Goal: Task Accomplishment & Management: Manage account settings

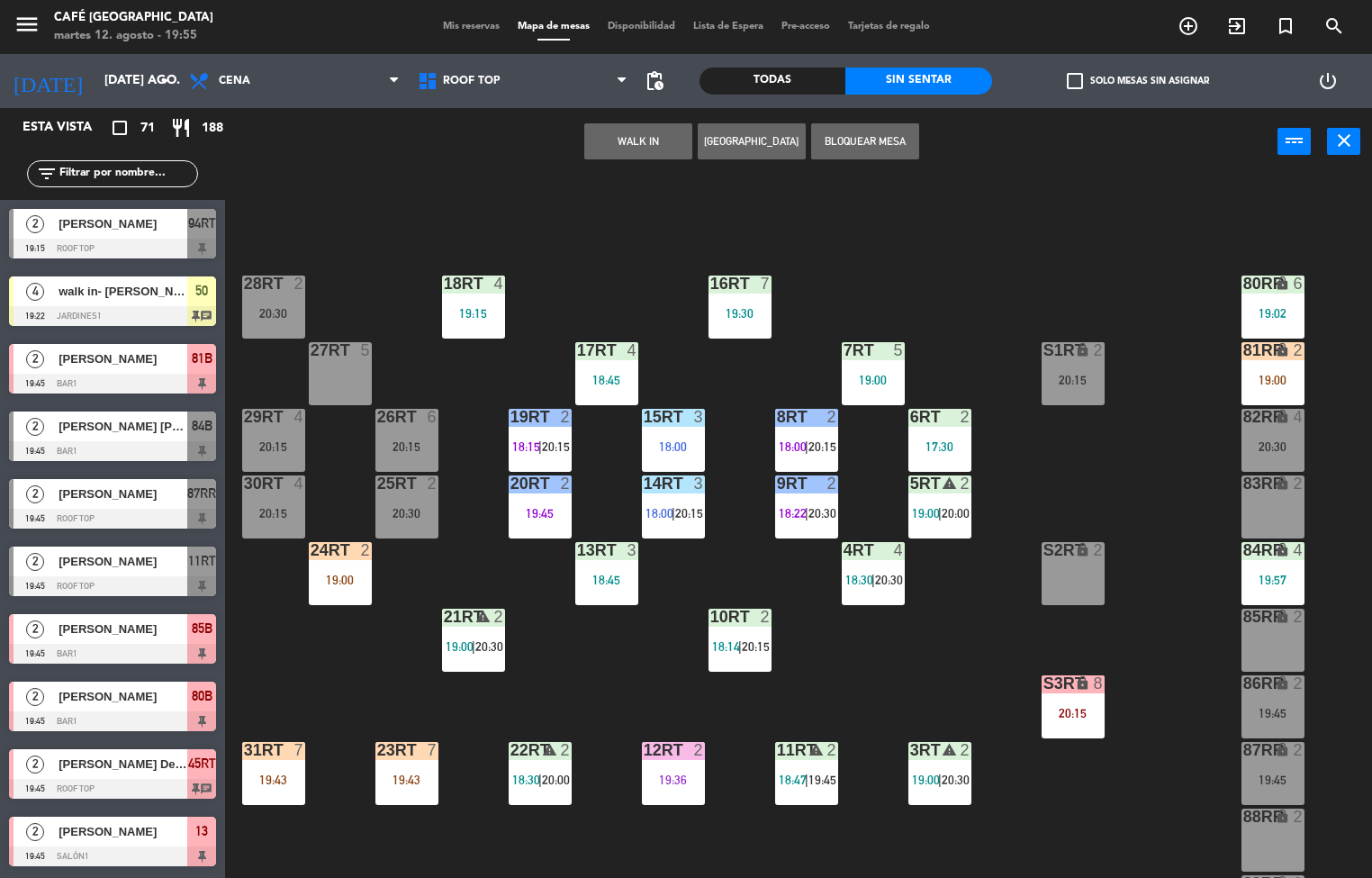
scroll to position [667, 0]
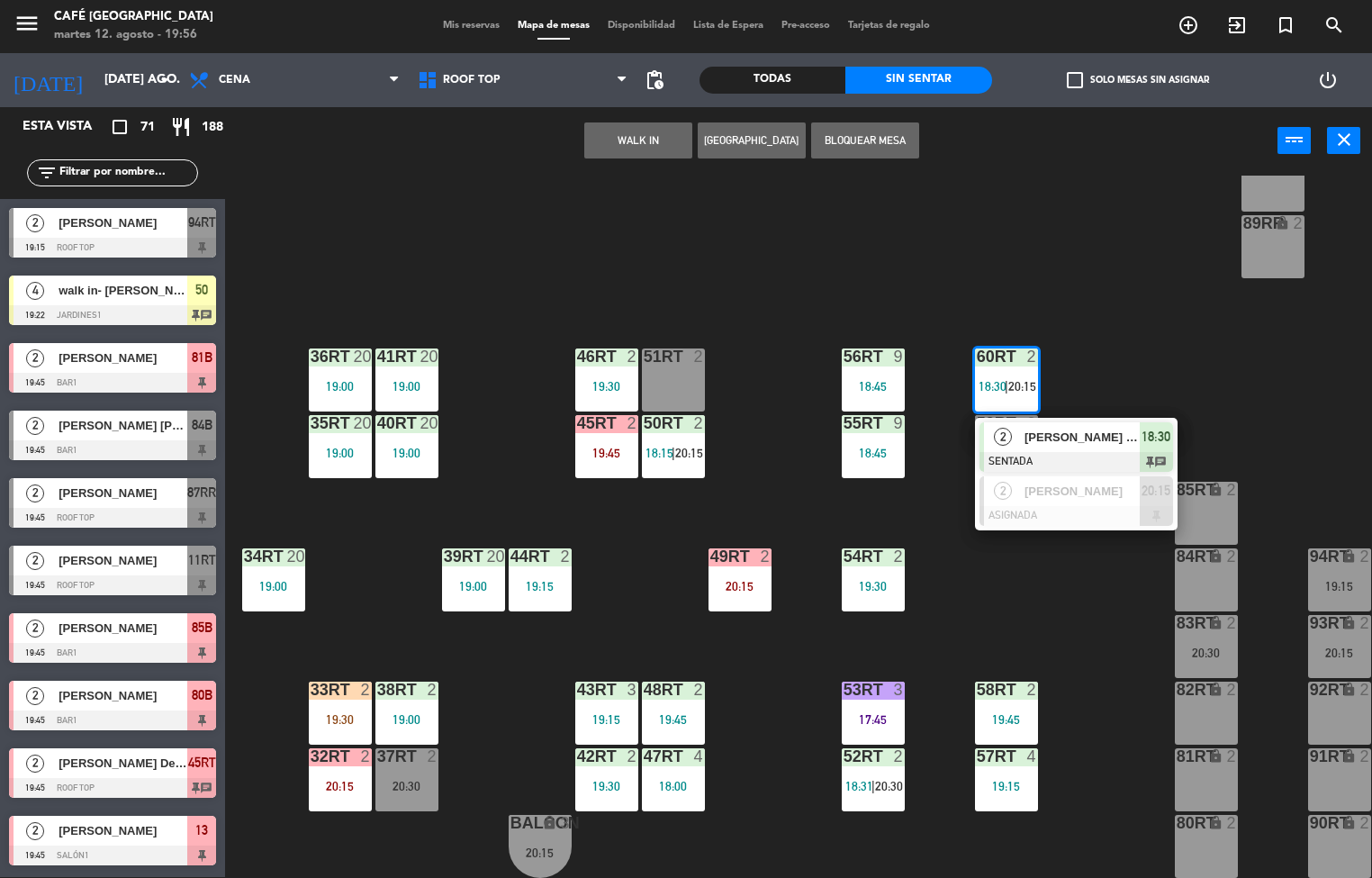
click at [1092, 428] on span "[PERSON_NAME] [PERSON_NAME]" at bounding box center [1082, 438] width 115 height 19
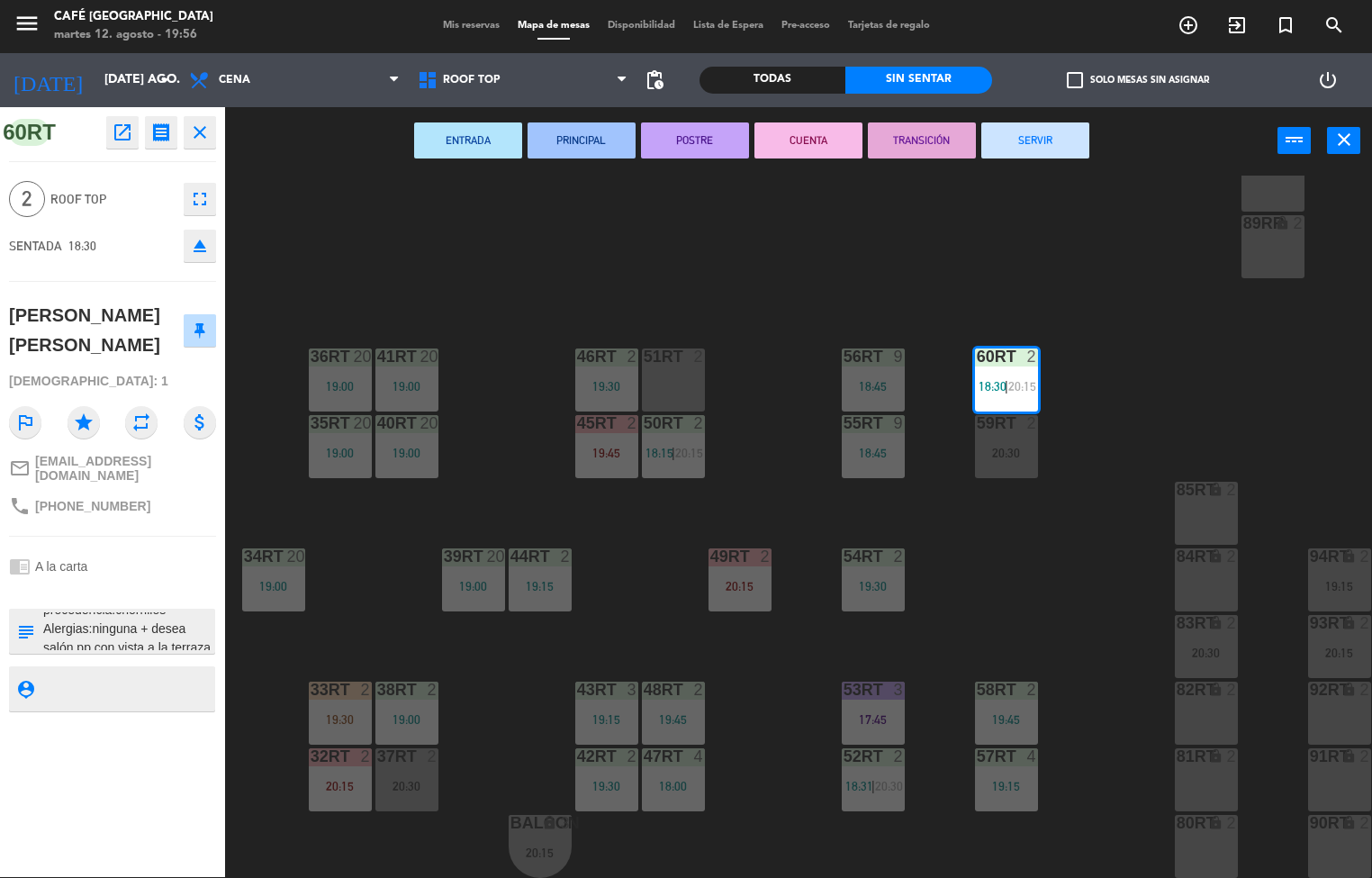
scroll to position [47, 0]
click at [190, 625] on textarea at bounding box center [127, 632] width 172 height 38
click at [178, 592] on div "60RT open_in_new receipt 6:30 PM mar., 12 ago. 2 personas [PERSON_NAME] [PERSON…" at bounding box center [112, 492] width 225 height 770
click at [125, 138] on icon "open_in_new" at bounding box center [123, 132] width 22 height 22
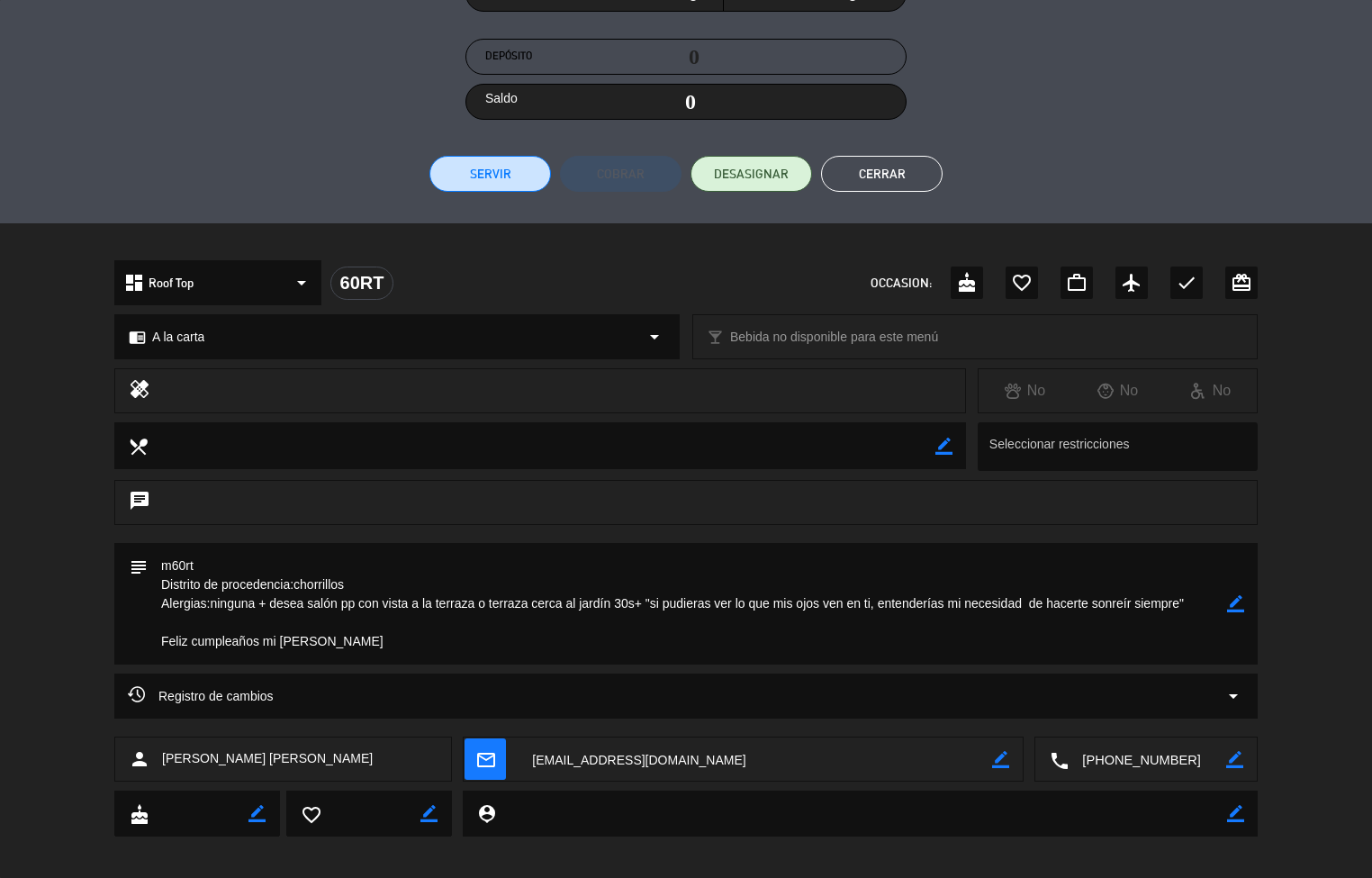
scroll to position [311, 0]
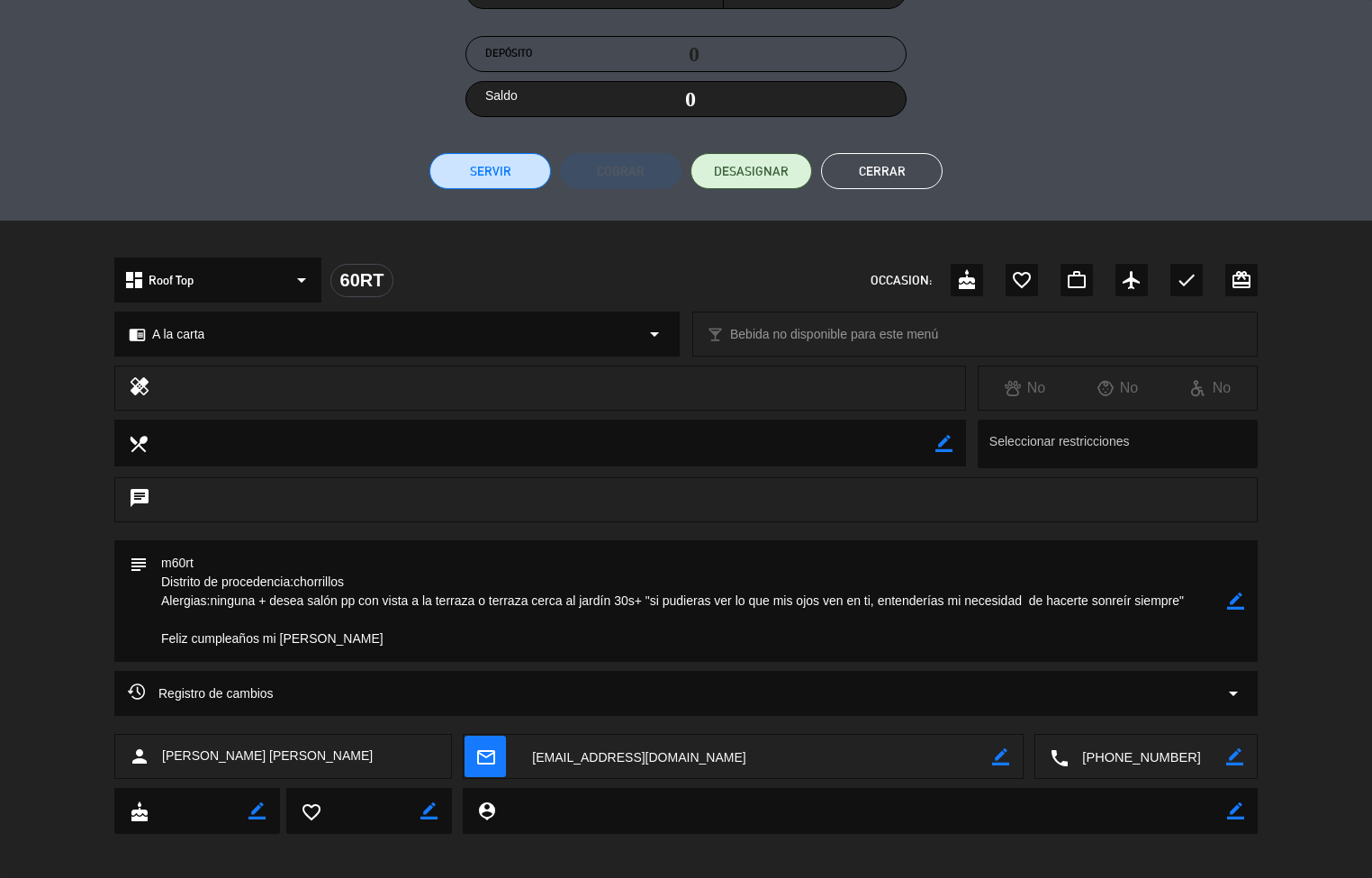
click at [935, 679] on div "Registro de cambios arrow_drop_down" at bounding box center [686, 693] width 1144 height 45
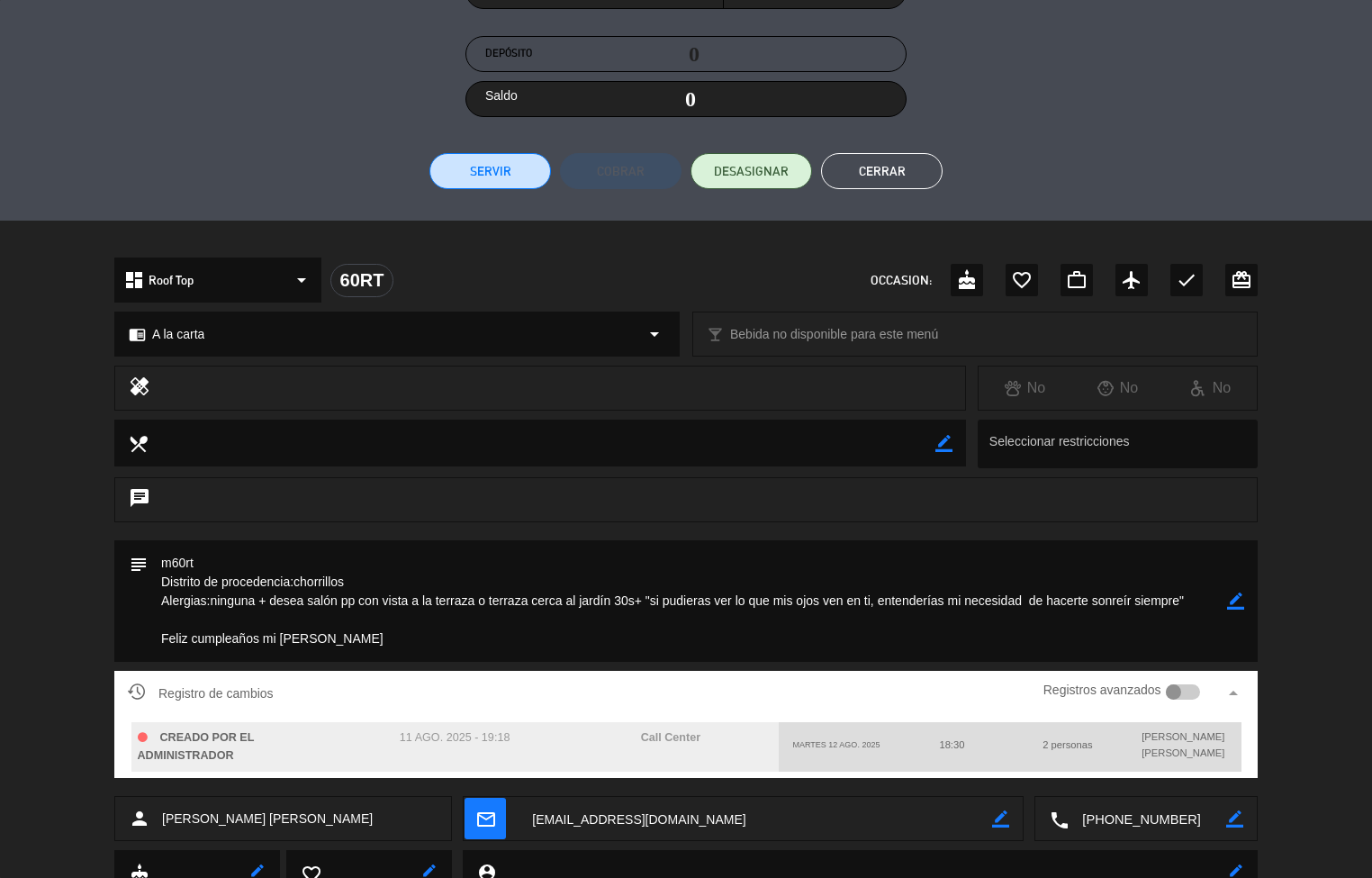
click at [905, 681] on div "Registro de cambios Registros avanzados arrow_drop_up" at bounding box center [686, 693] width 1116 height 27
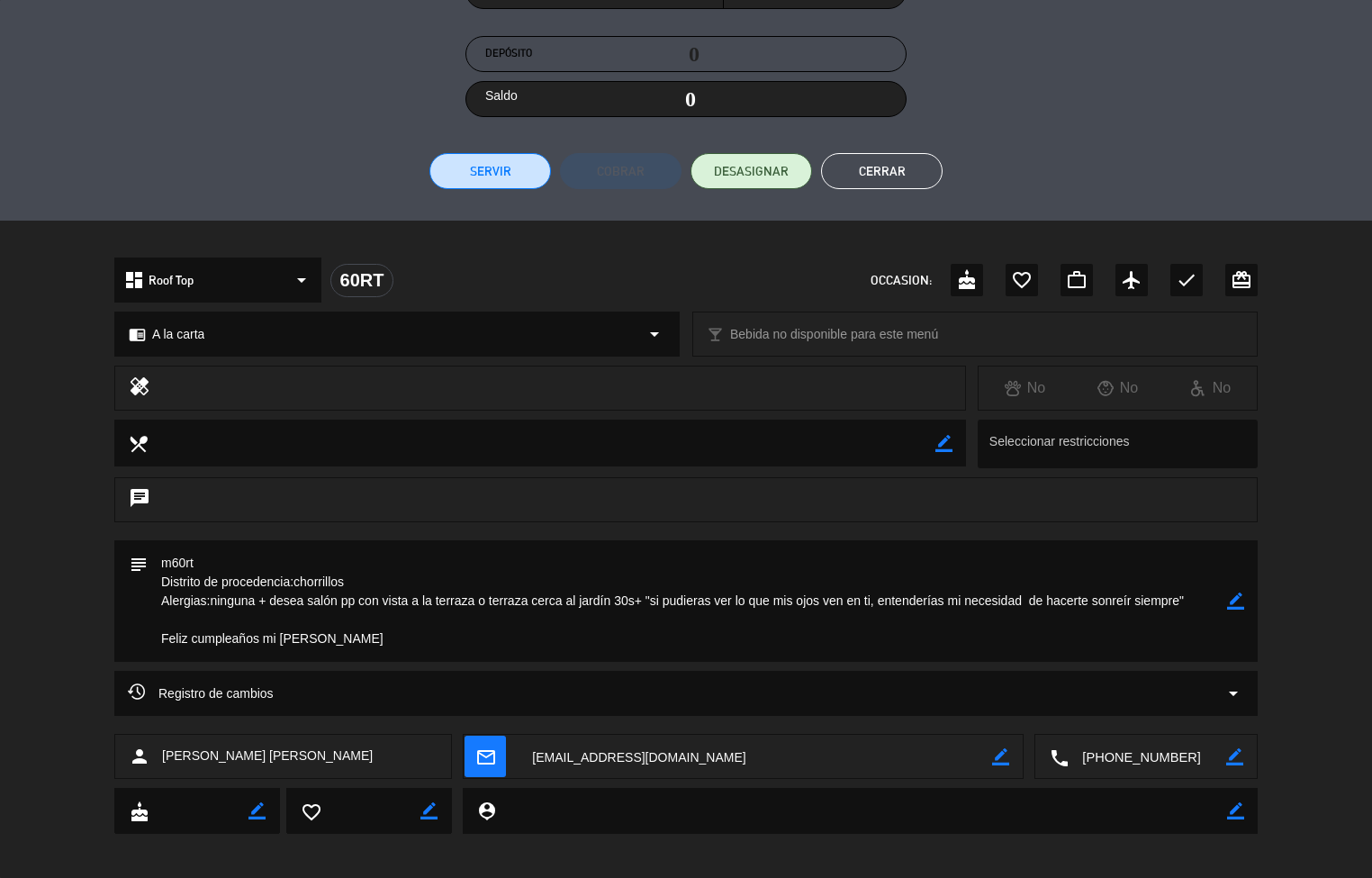
click at [1327, 635] on div "subject border_color" at bounding box center [686, 605] width 1372 height 130
click at [914, 174] on button "Cerrar" at bounding box center [882, 171] width 122 height 36
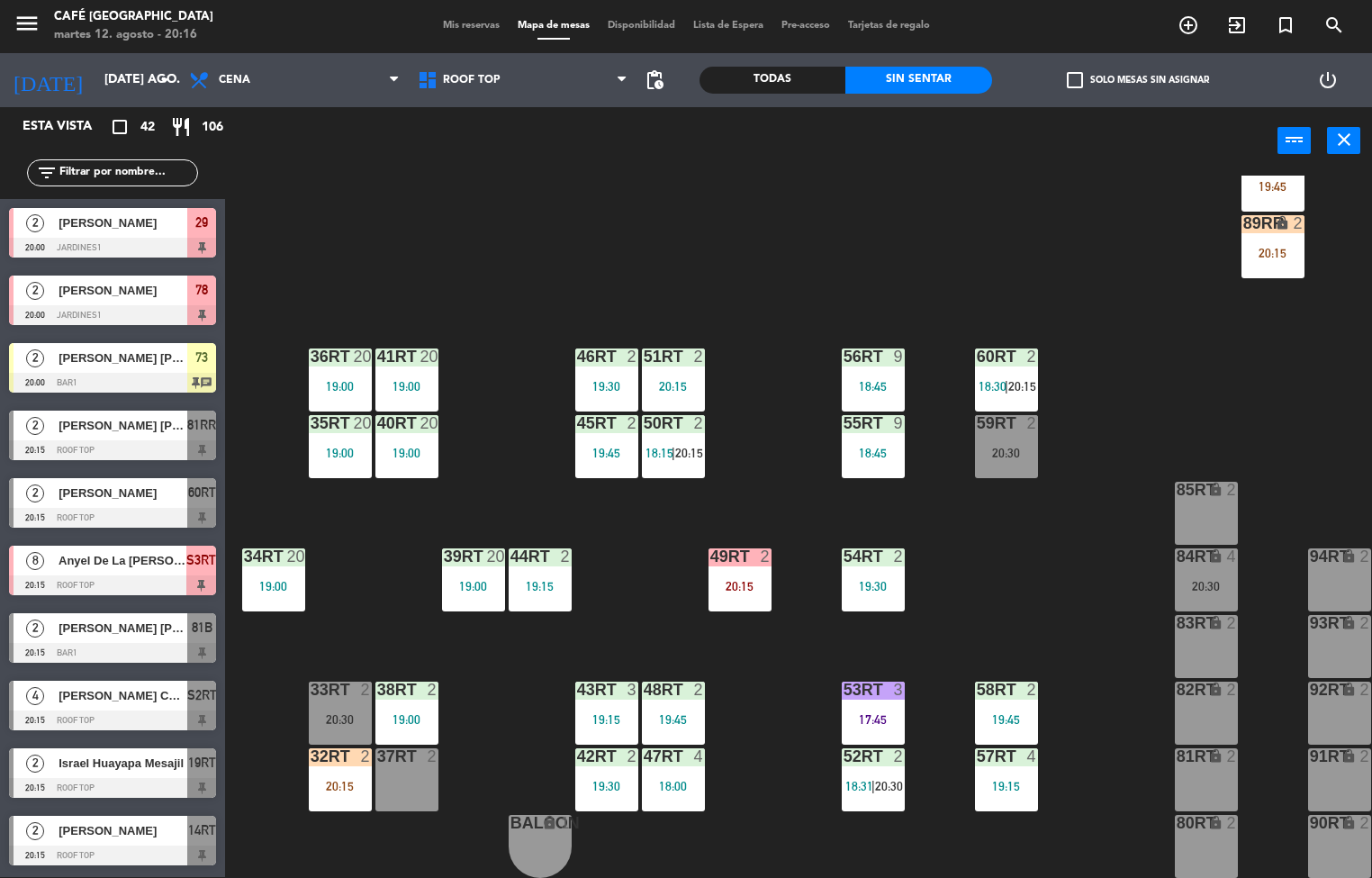
click at [872, 703] on div "53RT 3 17:45" at bounding box center [873, 713] width 63 height 63
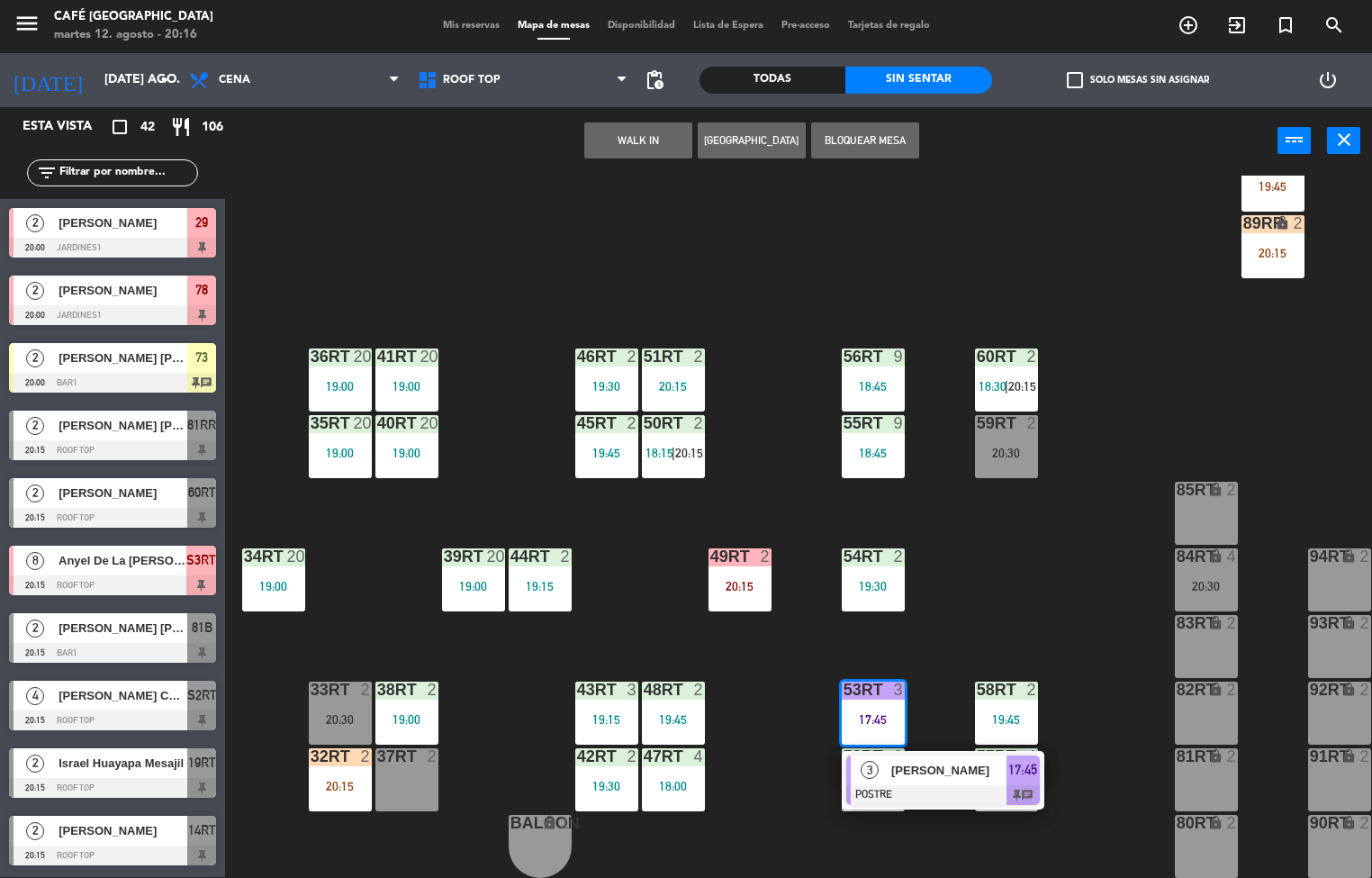
click at [944, 761] on span "[PERSON_NAME]" at bounding box center [949, 771] width 115 height 19
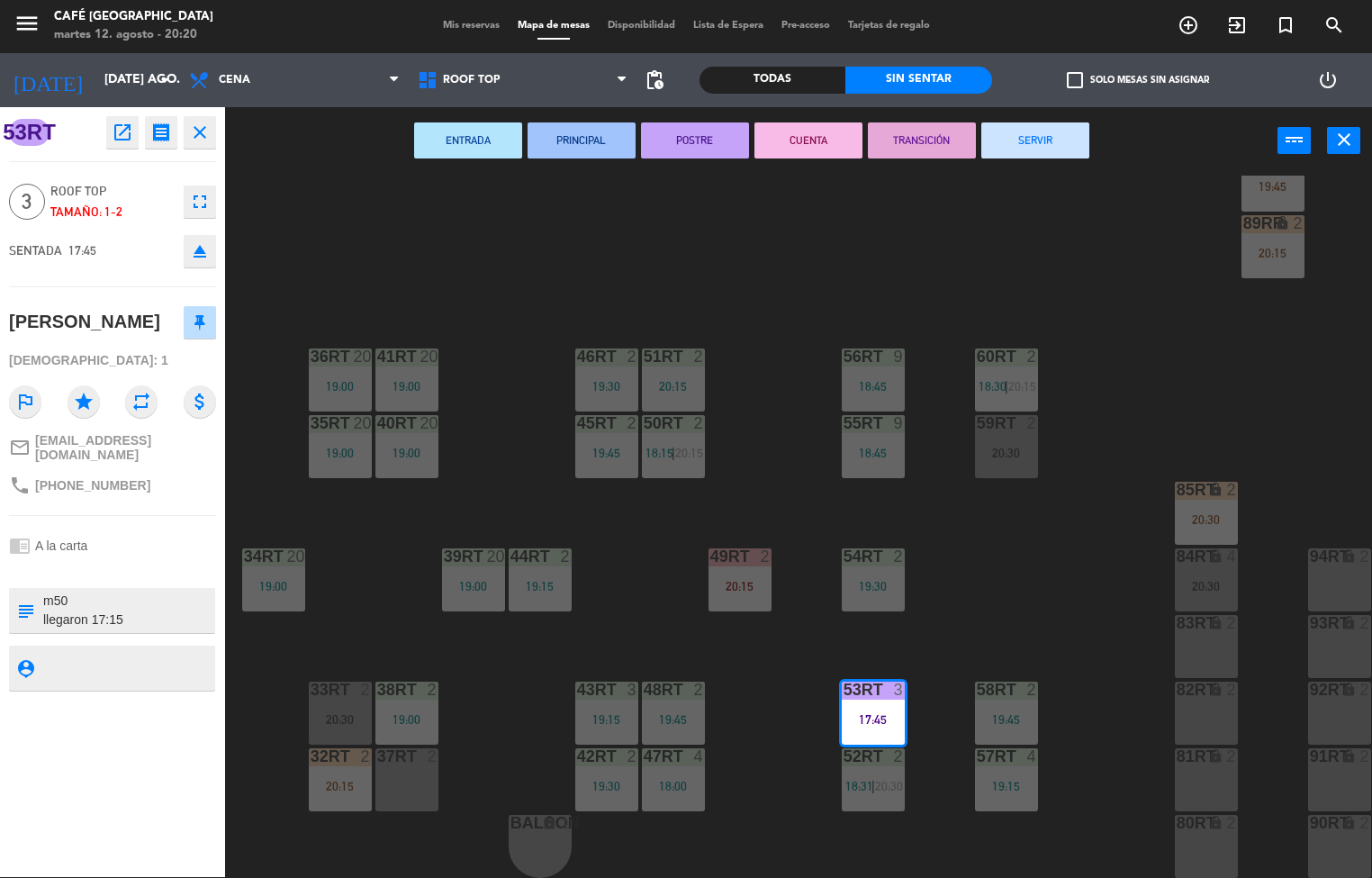
click at [857, 283] on div "18RT 4 19:57 16RT 7 19:30 28RT 2 20:30 80RR lock 6 19:02 27RT 4 19:15 7RT 5 19:…" at bounding box center [805, 527] width 1134 height 703
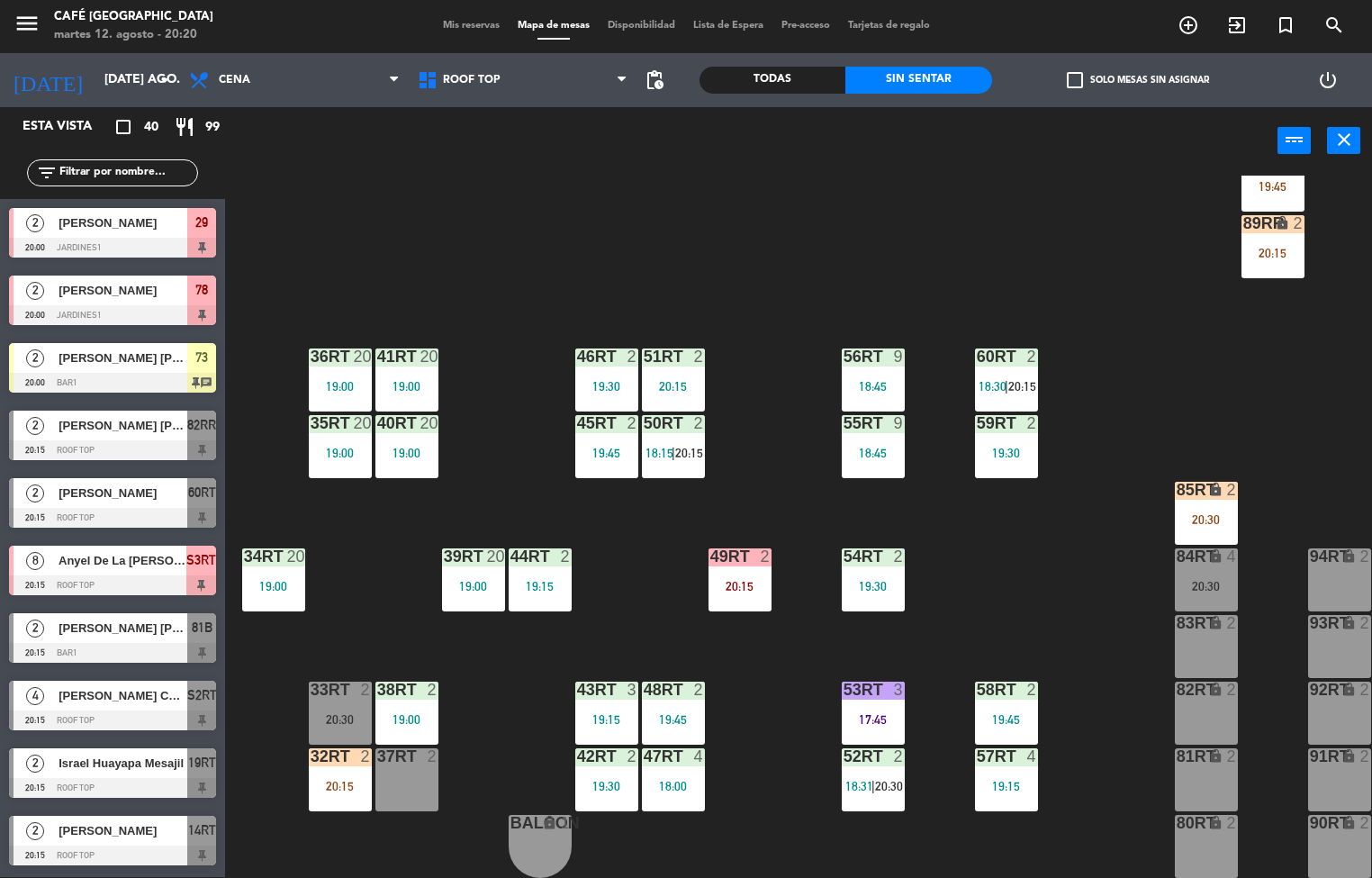
click at [668, 369] on div "51RT 2 20:15" at bounding box center [674, 380] width 63 height 63
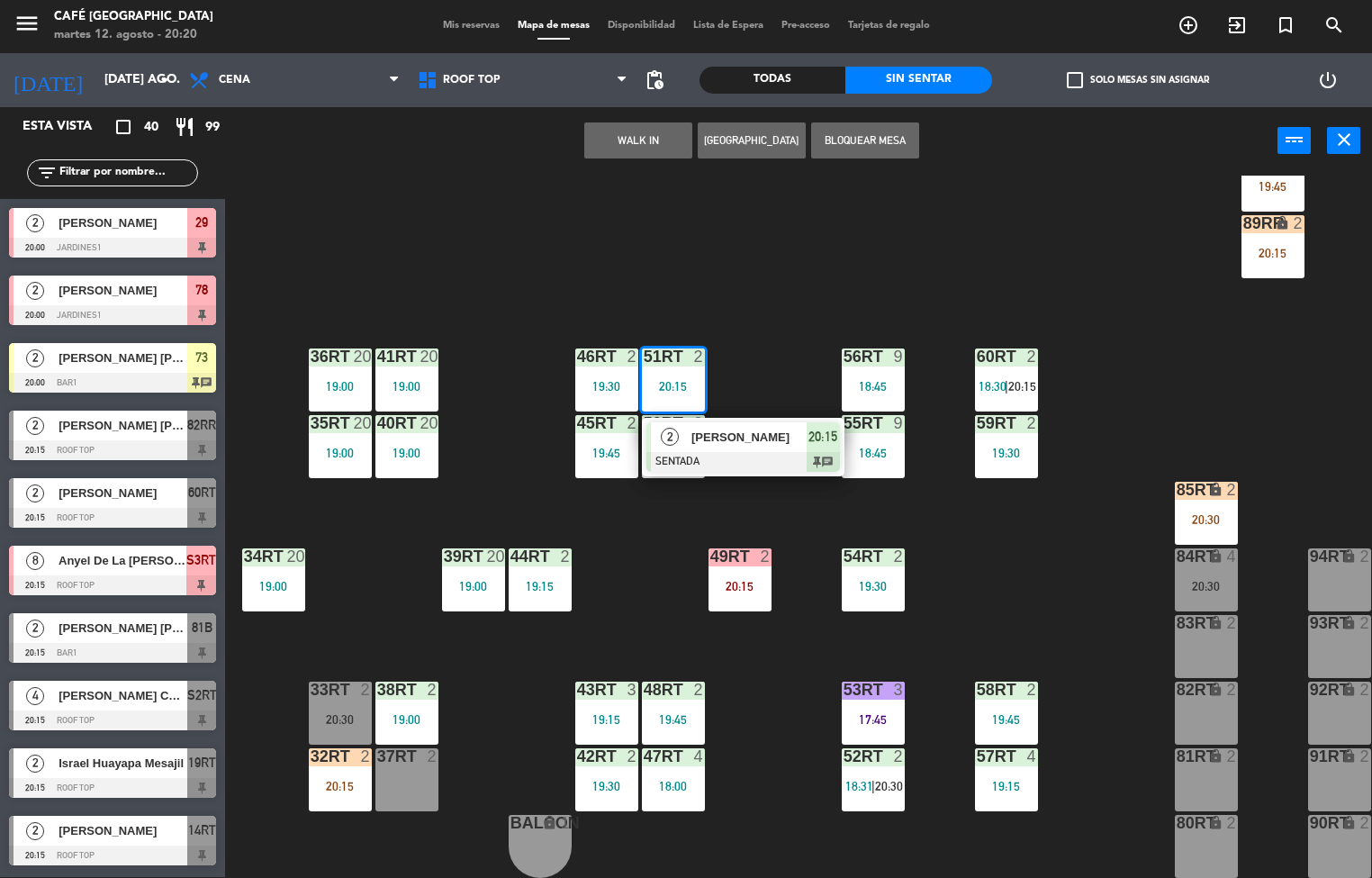
click at [744, 431] on span "[PERSON_NAME]" at bounding box center [749, 438] width 115 height 19
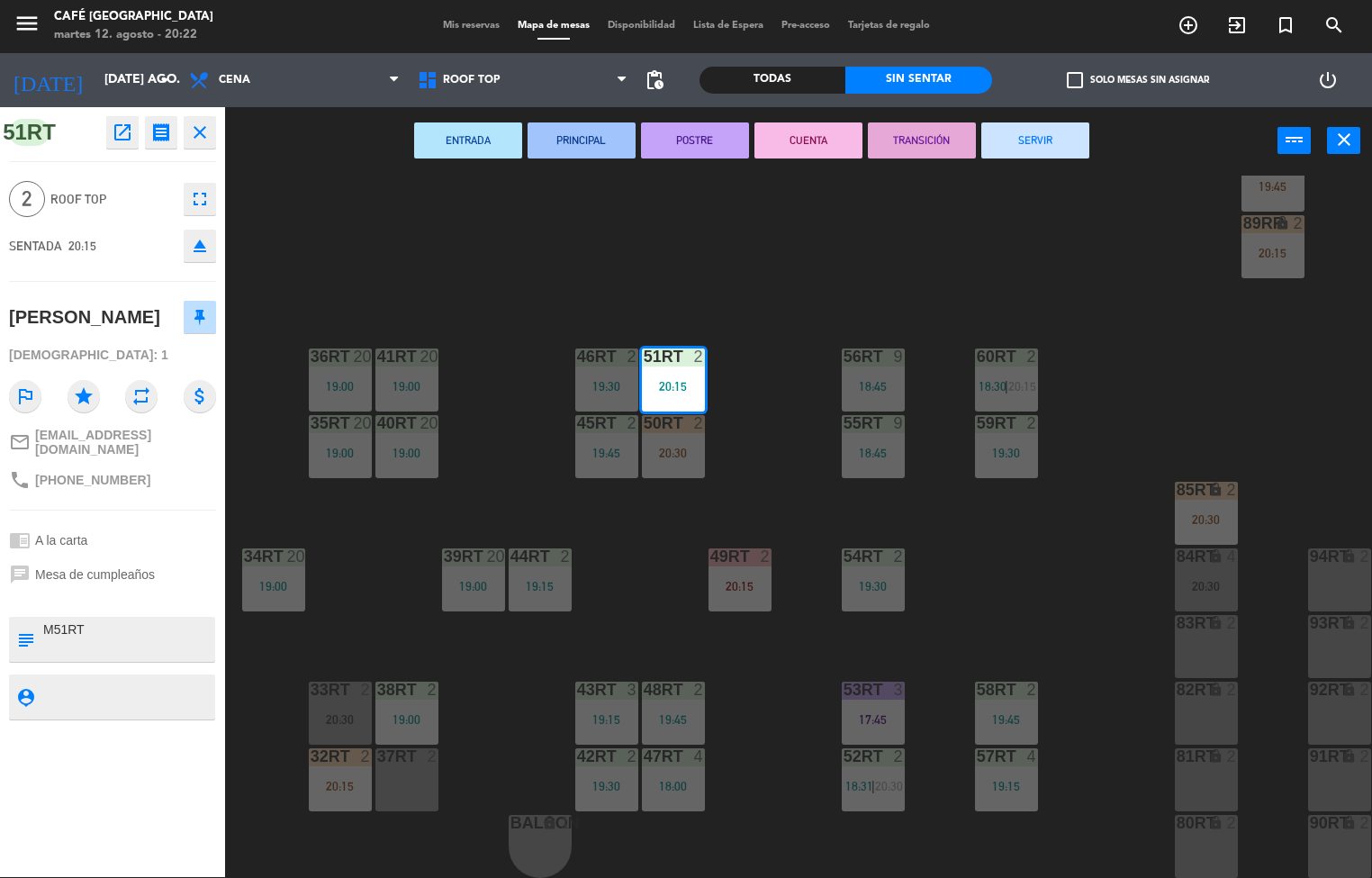
click at [1027, 576] on div "18RT 4 19:57 16RT 7 19:30 28RT 2 20:30 80RR lock 6 19:02 27RT 4 19:15 7RT 5 19:…" at bounding box center [805, 527] width 1134 height 703
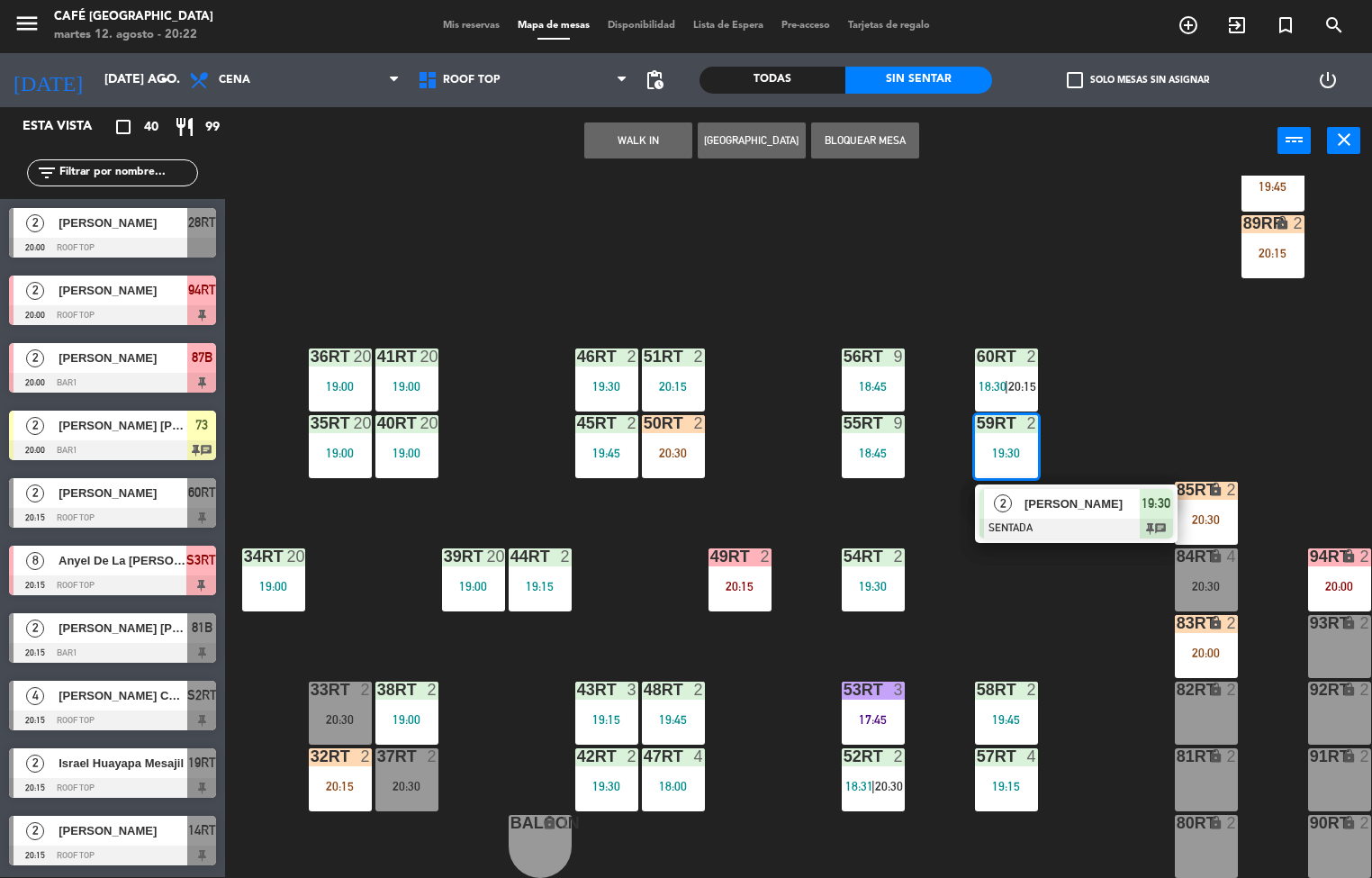
click at [1094, 519] on div at bounding box center [1076, 529] width 193 height 20
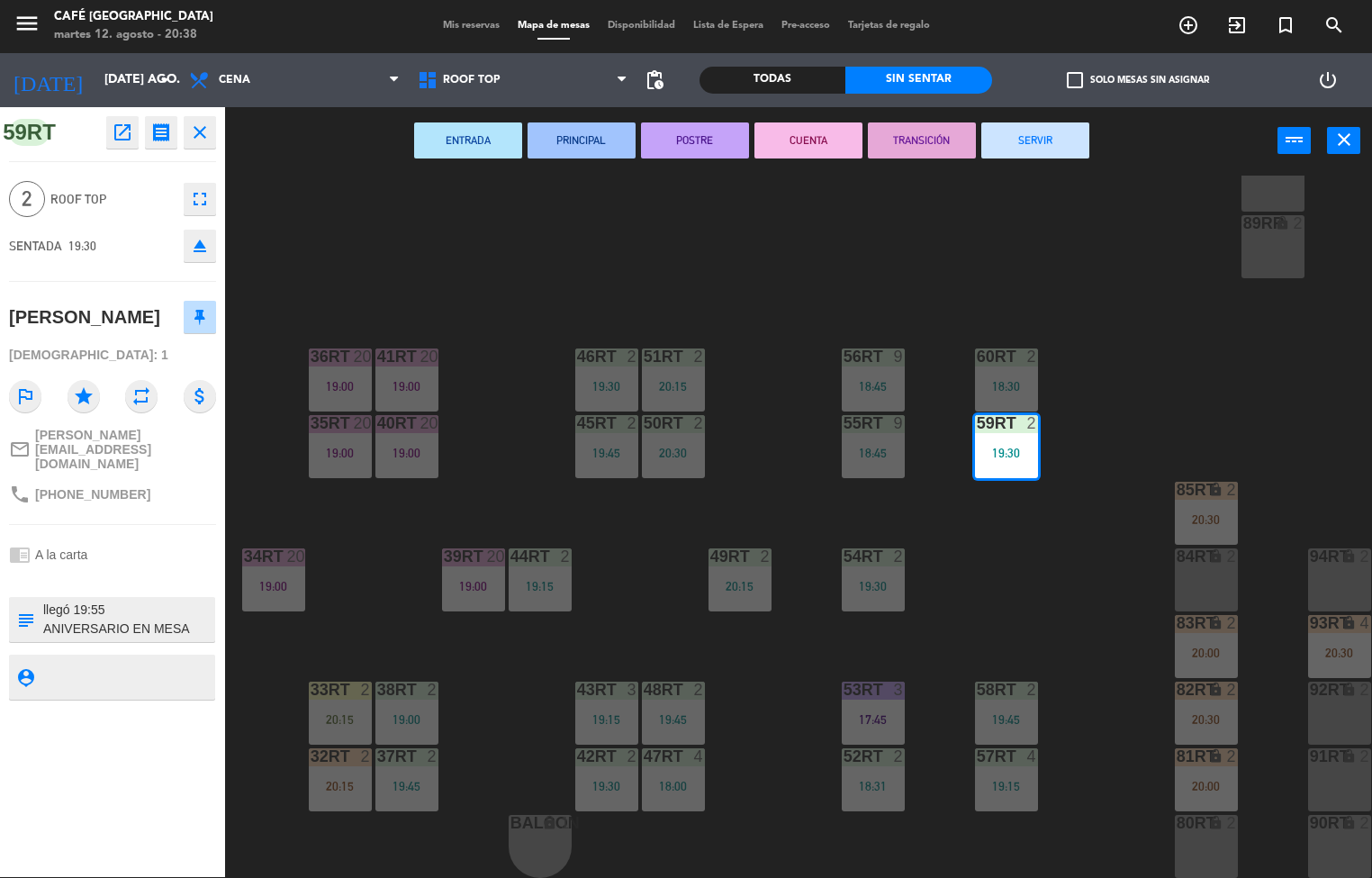
click at [622, 578] on div "18RT 4 19:57 16RT 7 19:30 28RT 2 80RR lock 6 19:02 27RT 4 19:15 7RT 5 19:00 S1R…" at bounding box center [805, 527] width 1134 height 703
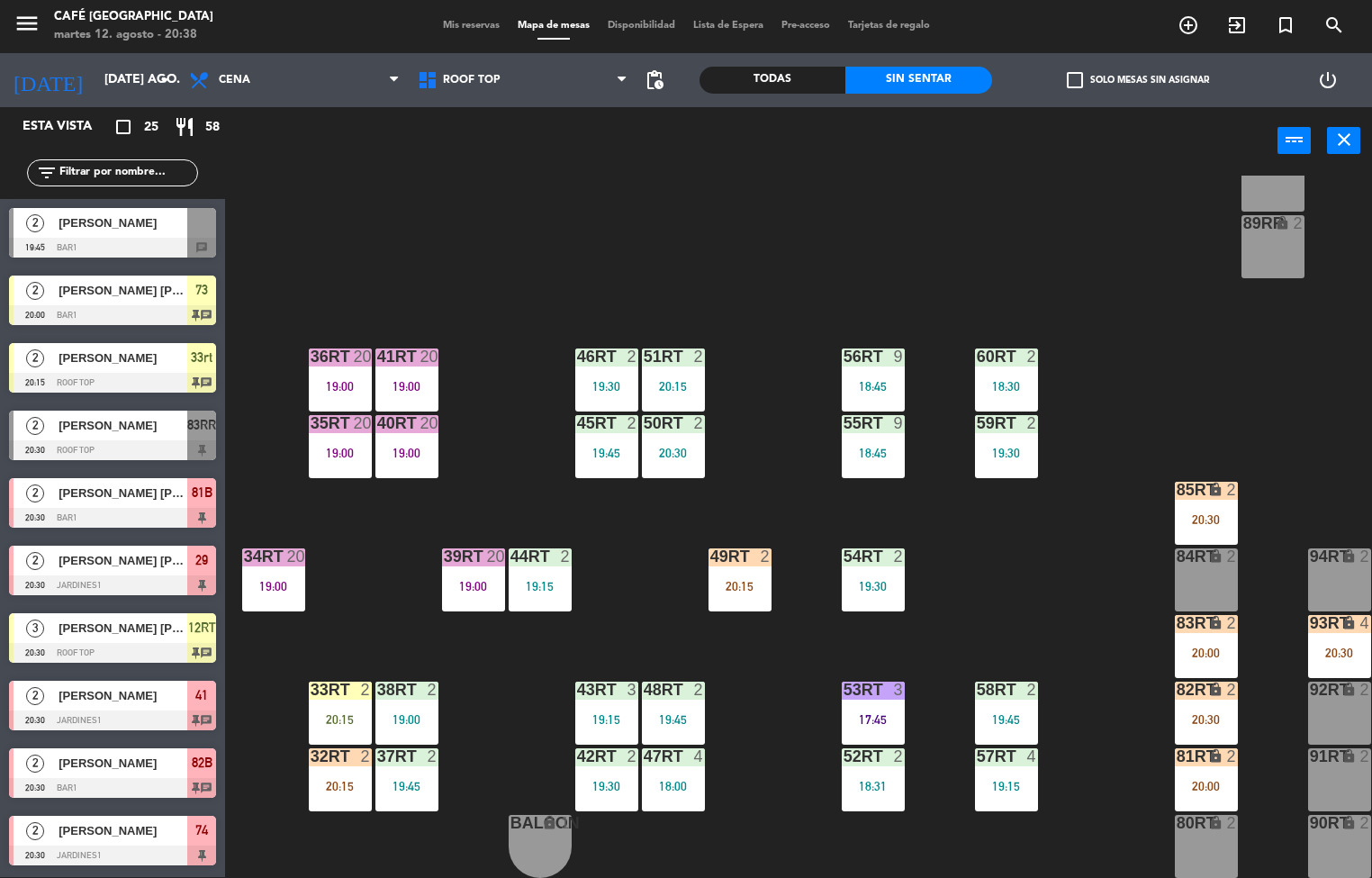
click at [662, 447] on div "20:30" at bounding box center [674, 453] width 63 height 12
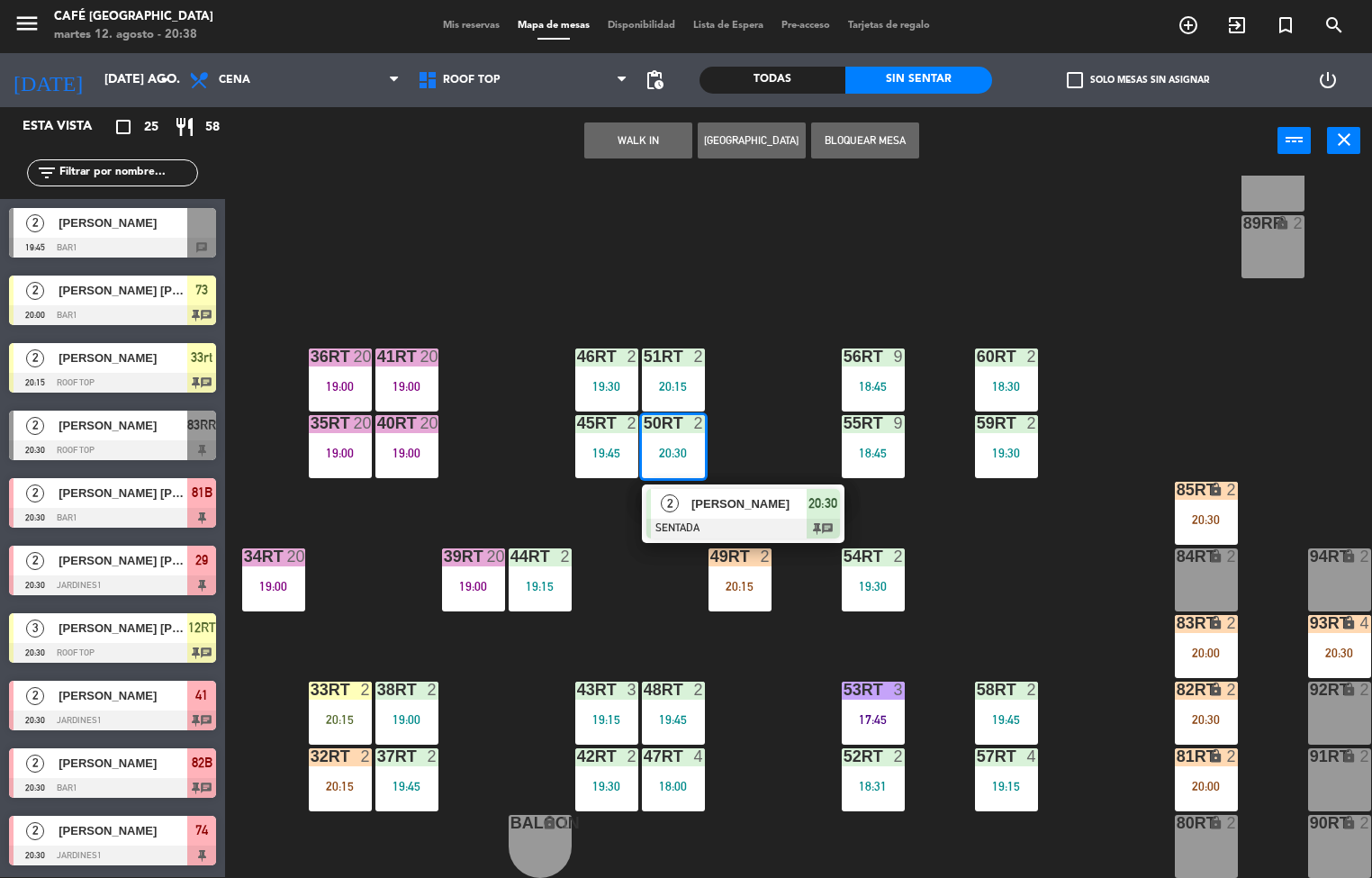
click at [753, 497] on span "[PERSON_NAME]" at bounding box center [749, 504] width 115 height 19
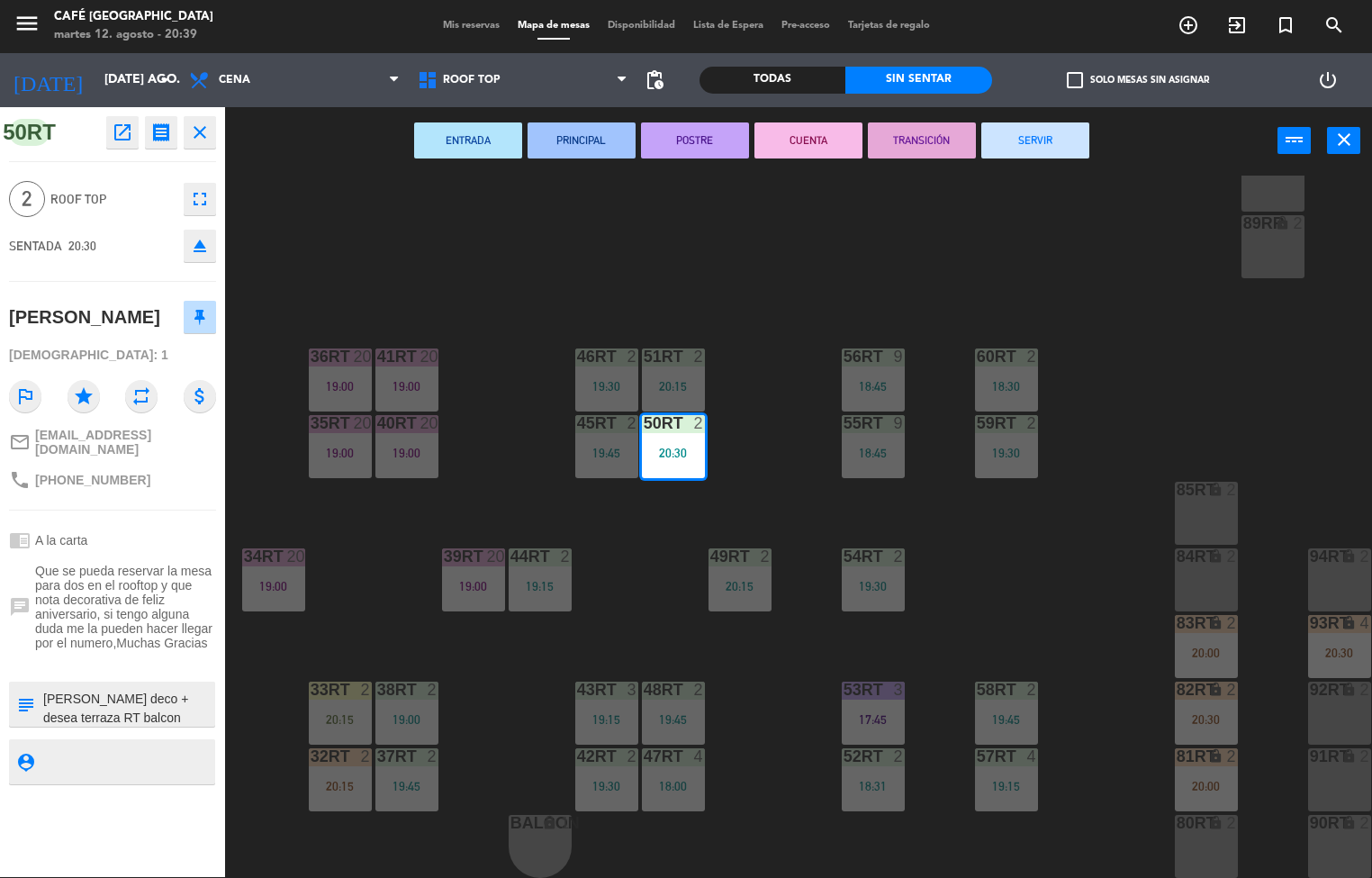
scroll to position [19, 0]
click at [780, 468] on div "18RT 4 19:57 16RT 7 19:30 28RT 2 80RR lock 6 19:02 27RT 4 19:15 7RT 5 19:00 S1R…" at bounding box center [805, 527] width 1134 height 703
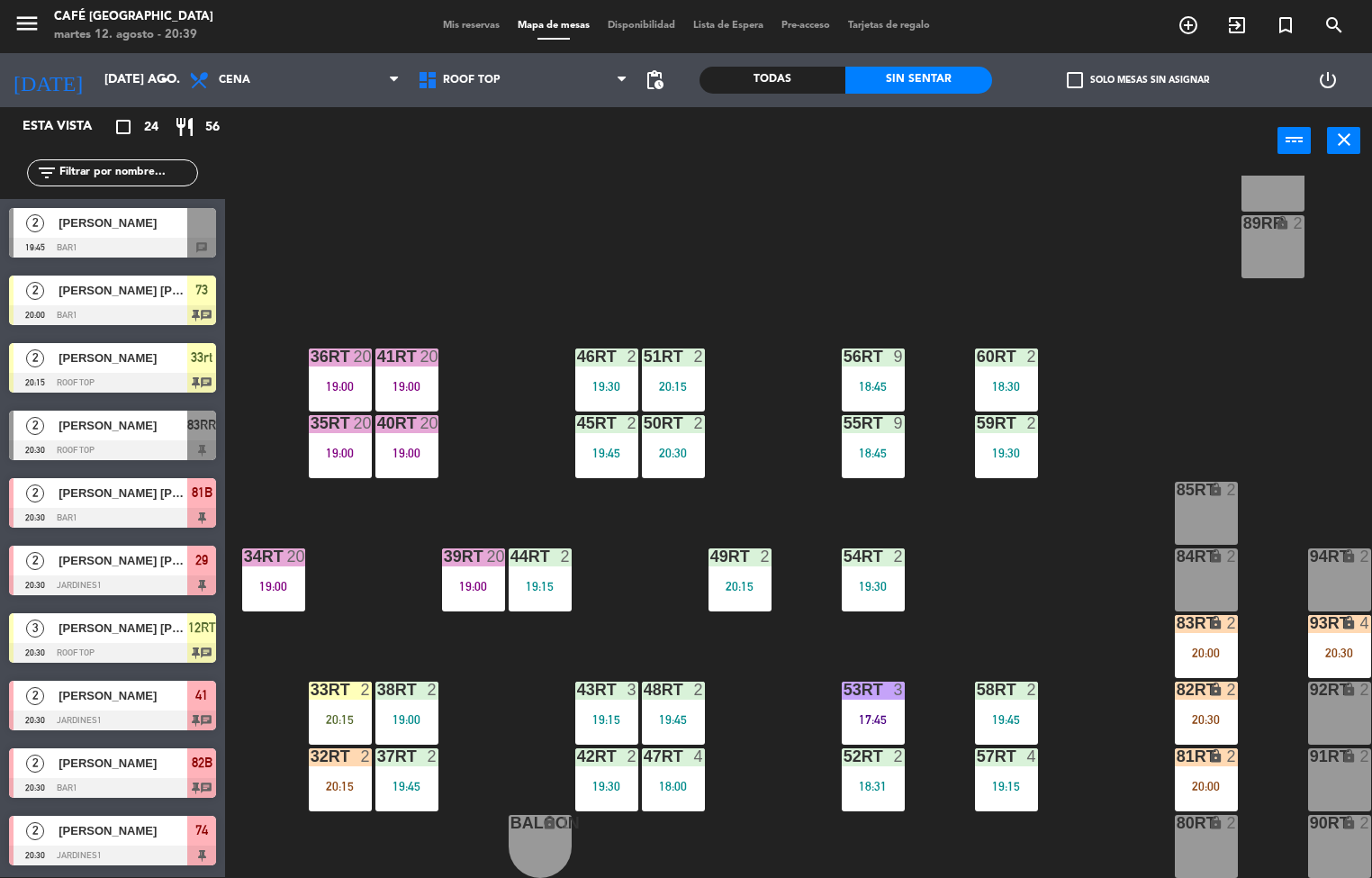
click at [740, 554] on div at bounding box center [739, 556] width 30 height 16
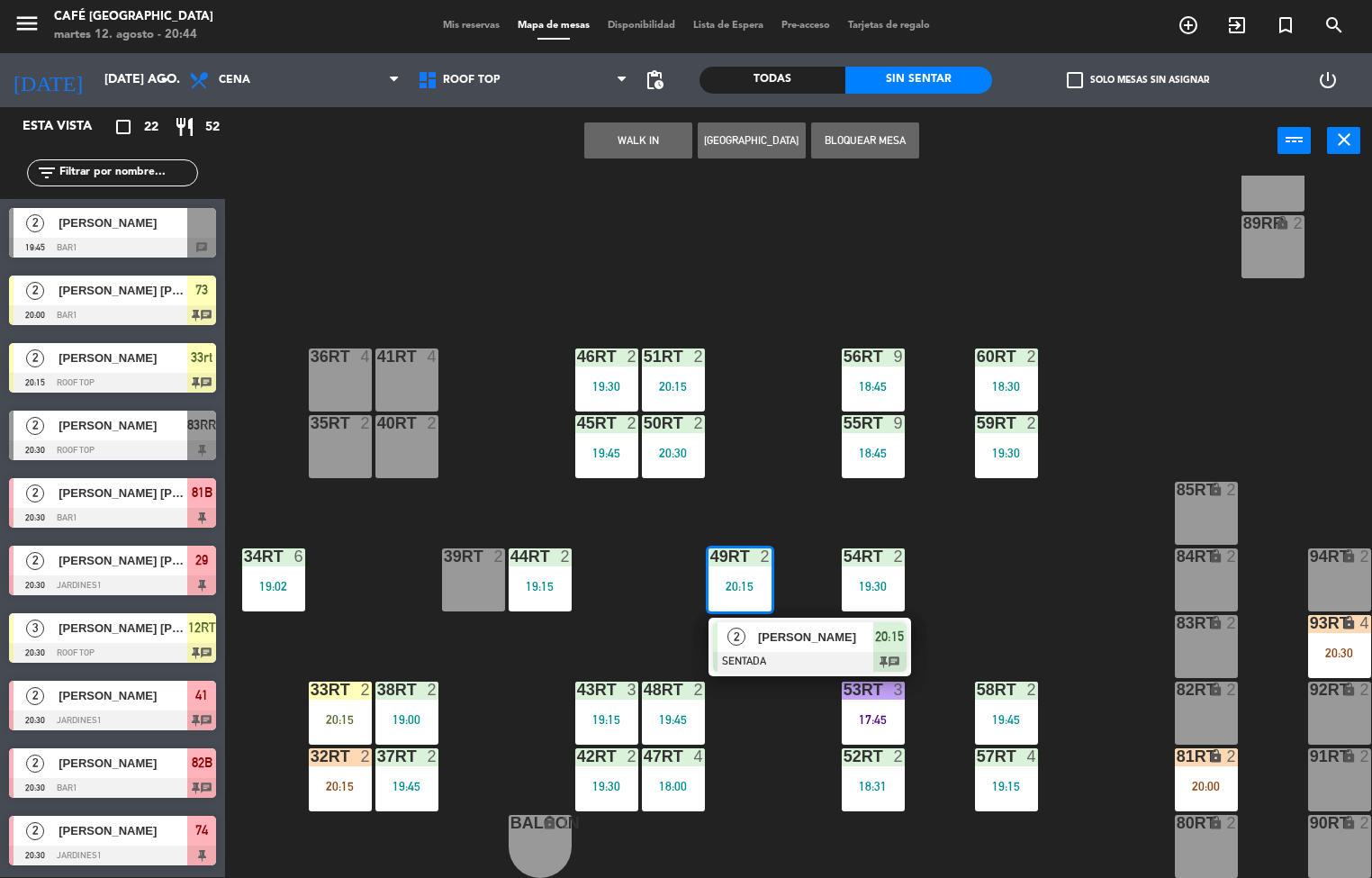
click at [773, 809] on div "18RT 4 19:57 16RT 7 19:30 28RT 2 20:30 80RR lock 2 27RT 4 19:15 7RT 5 19:00 S1R…" at bounding box center [805, 527] width 1134 height 703
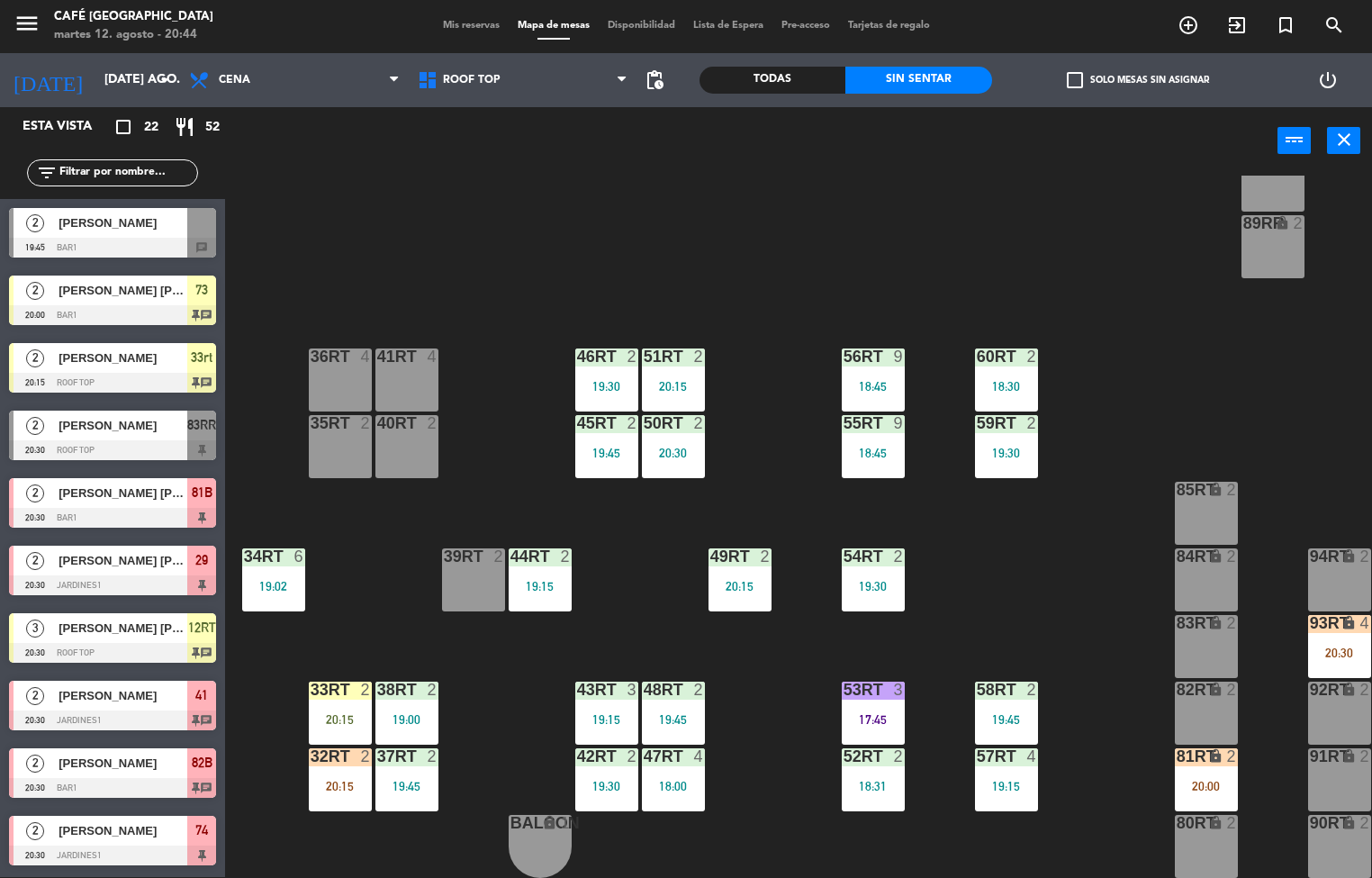
click at [871, 554] on div at bounding box center [872, 556] width 30 height 16
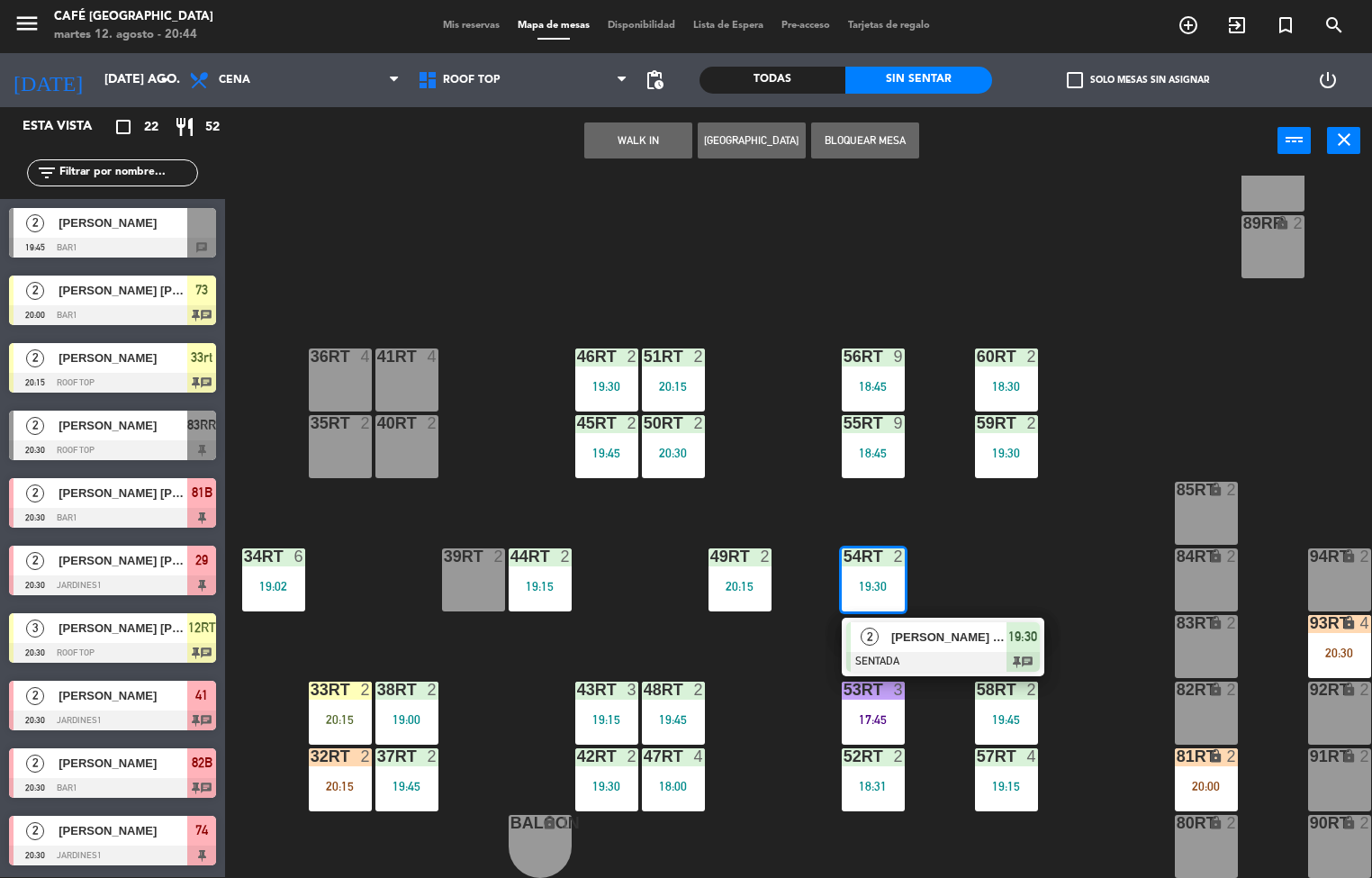
click at [937, 633] on span "[PERSON_NAME] [PERSON_NAME]" at bounding box center [949, 638] width 115 height 19
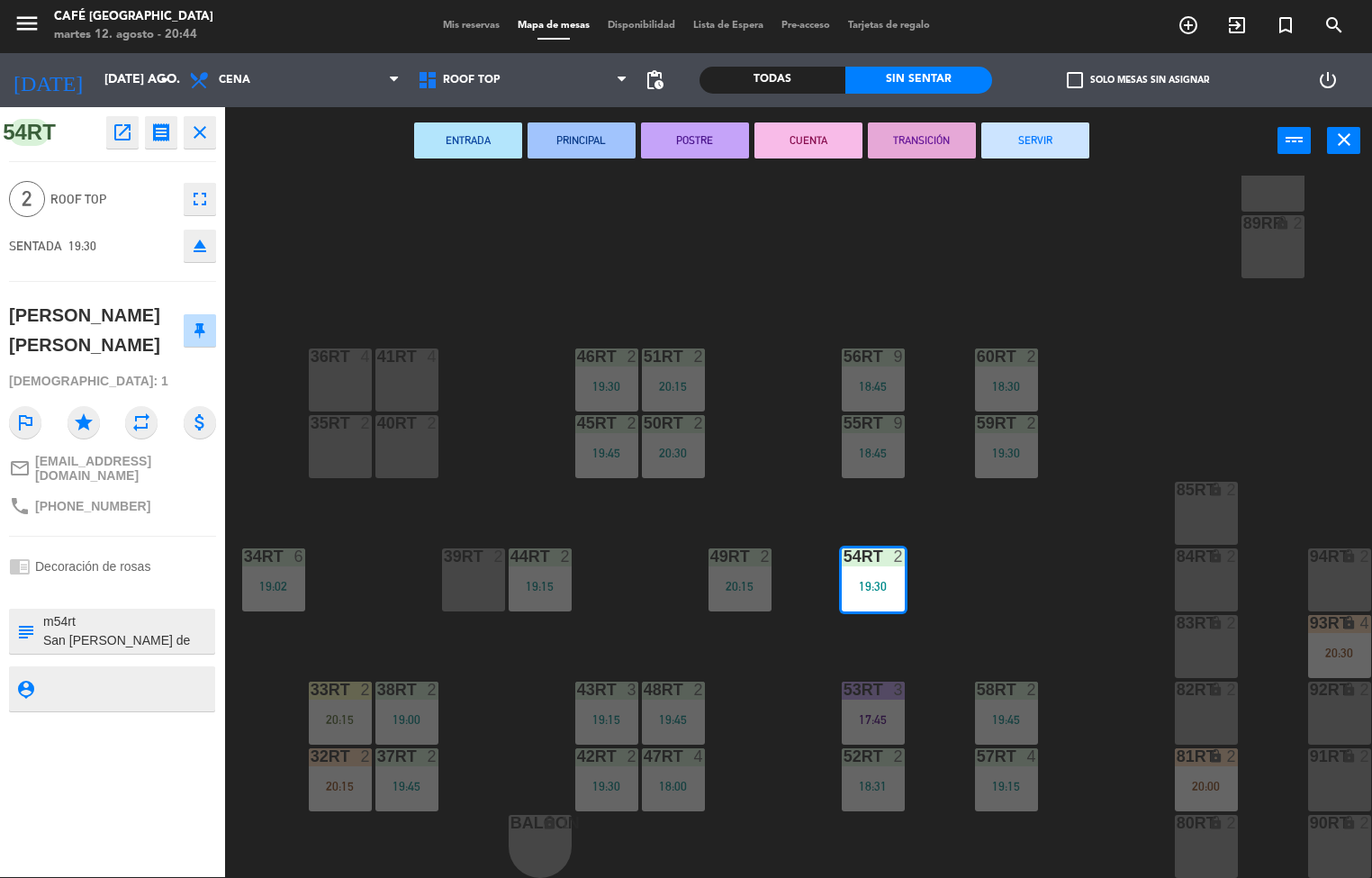
click at [120, 129] on icon "open_in_new" at bounding box center [123, 132] width 22 height 22
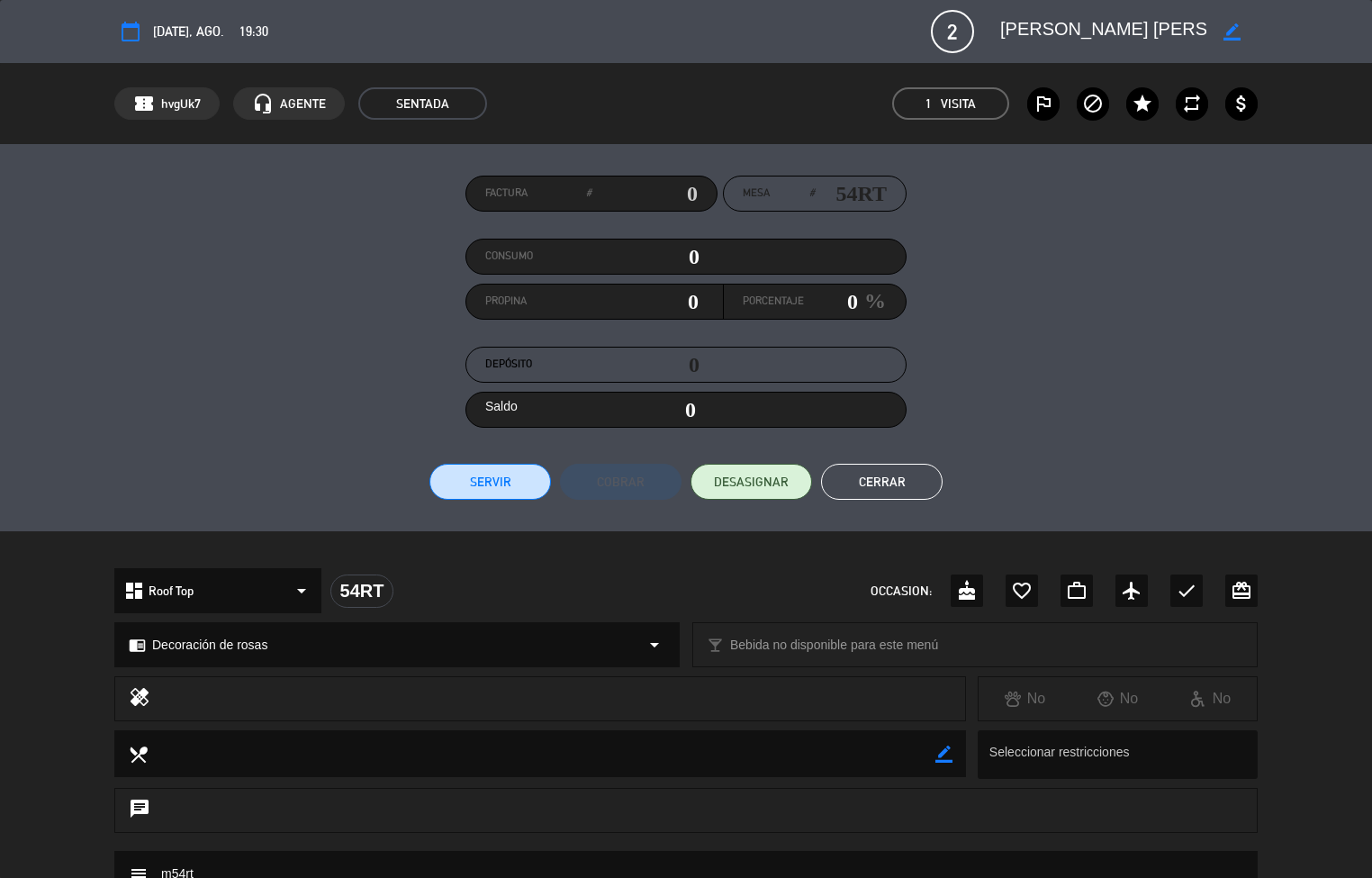
click at [716, 664] on div "local_bar Bebida no disponible para este menú arrow_drop_down" at bounding box center [975, 644] width 564 height 43
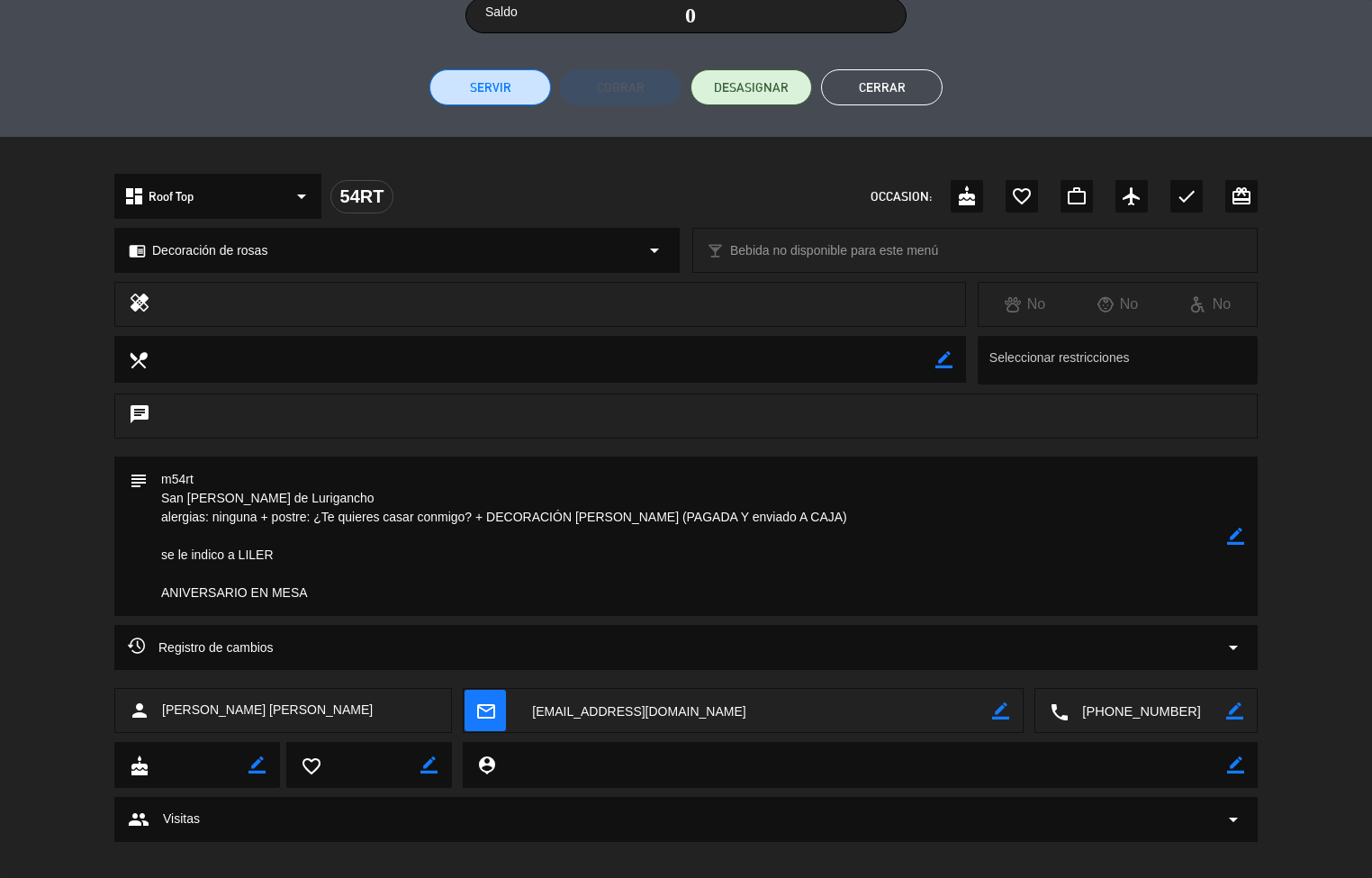
scroll to position [414, 0]
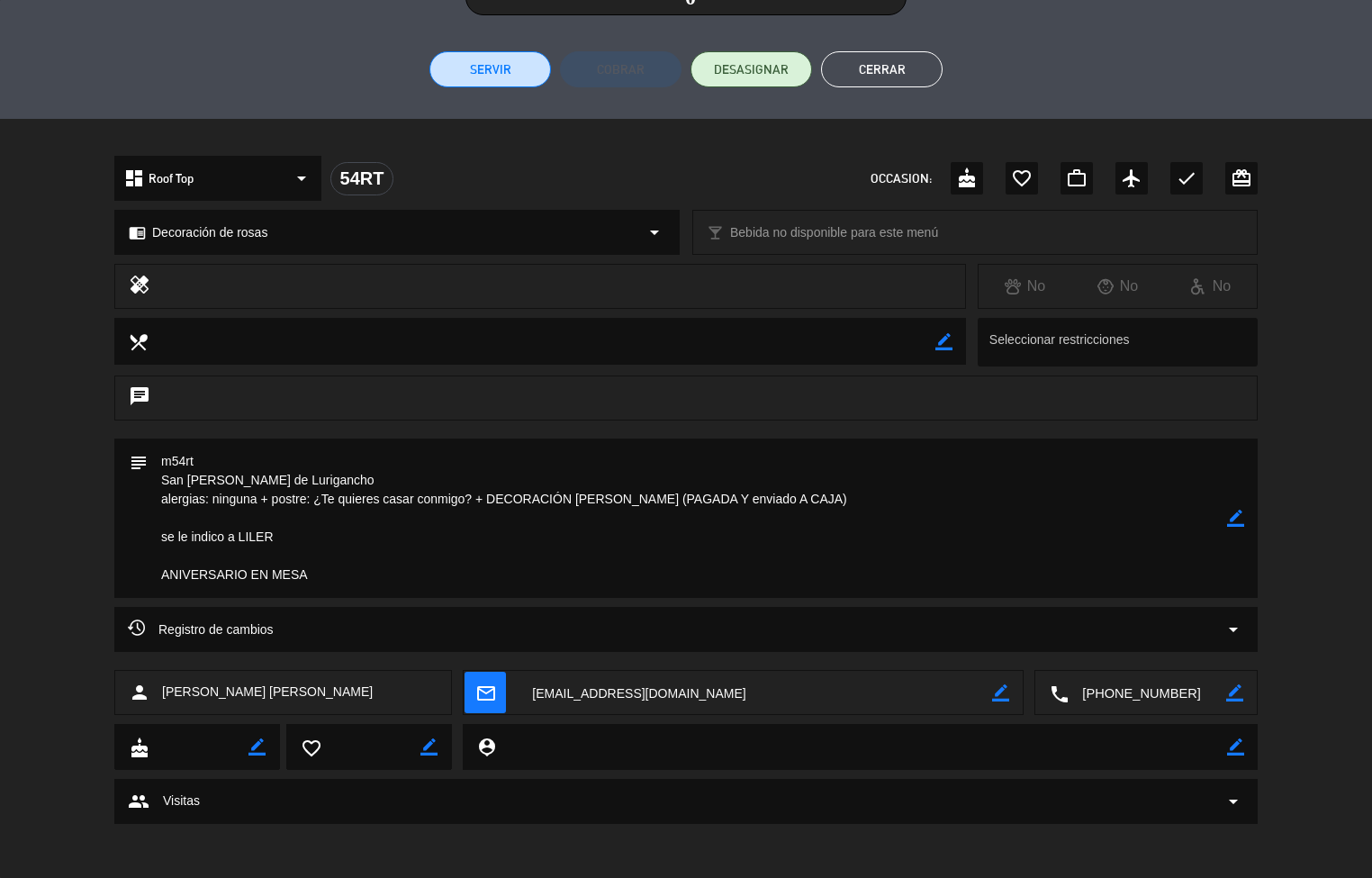
click at [897, 74] on button "Cerrar" at bounding box center [882, 70] width 122 height 36
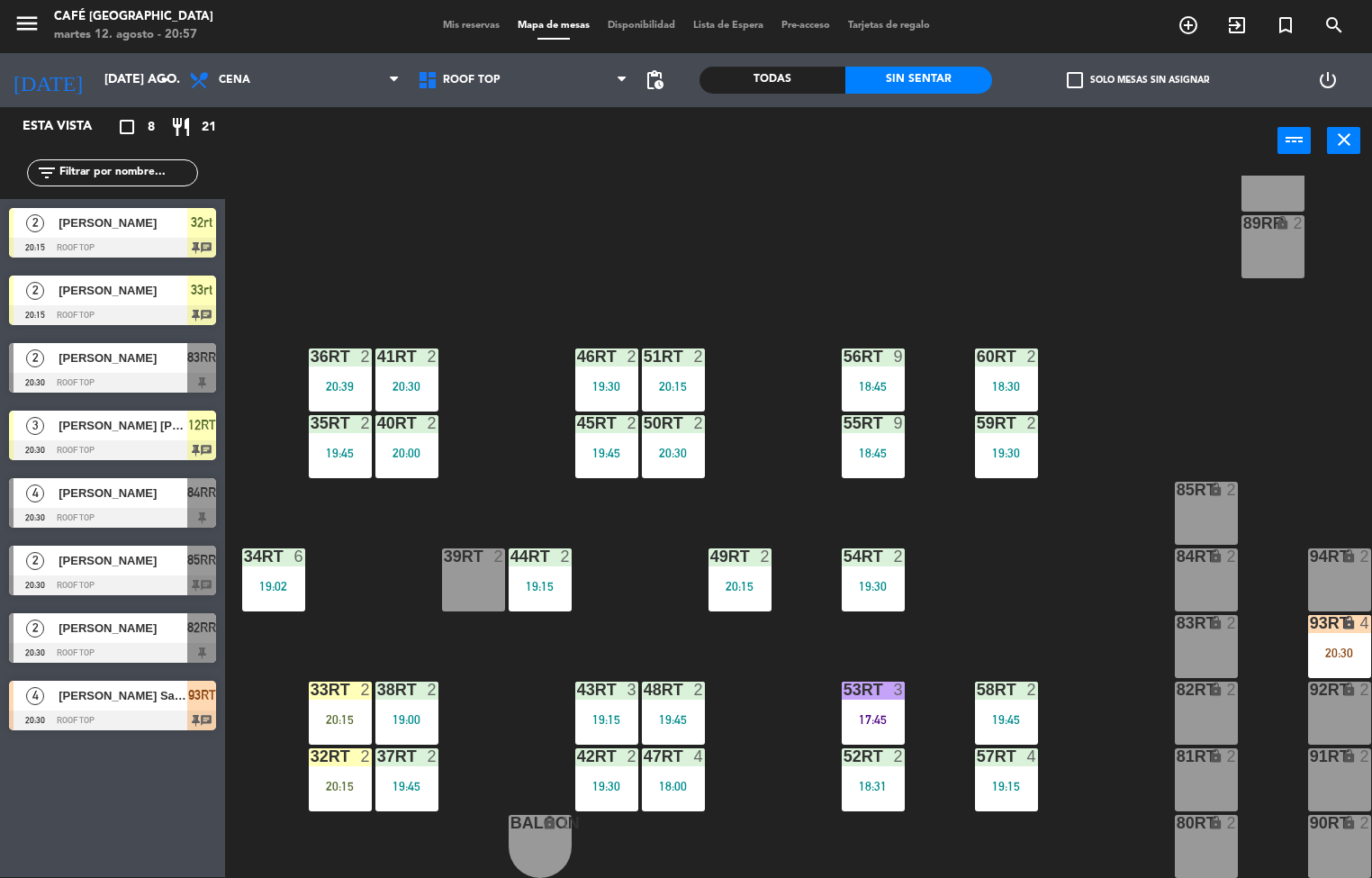
click at [663, 431] on div "50RT 2 20:30" at bounding box center [674, 447] width 63 height 63
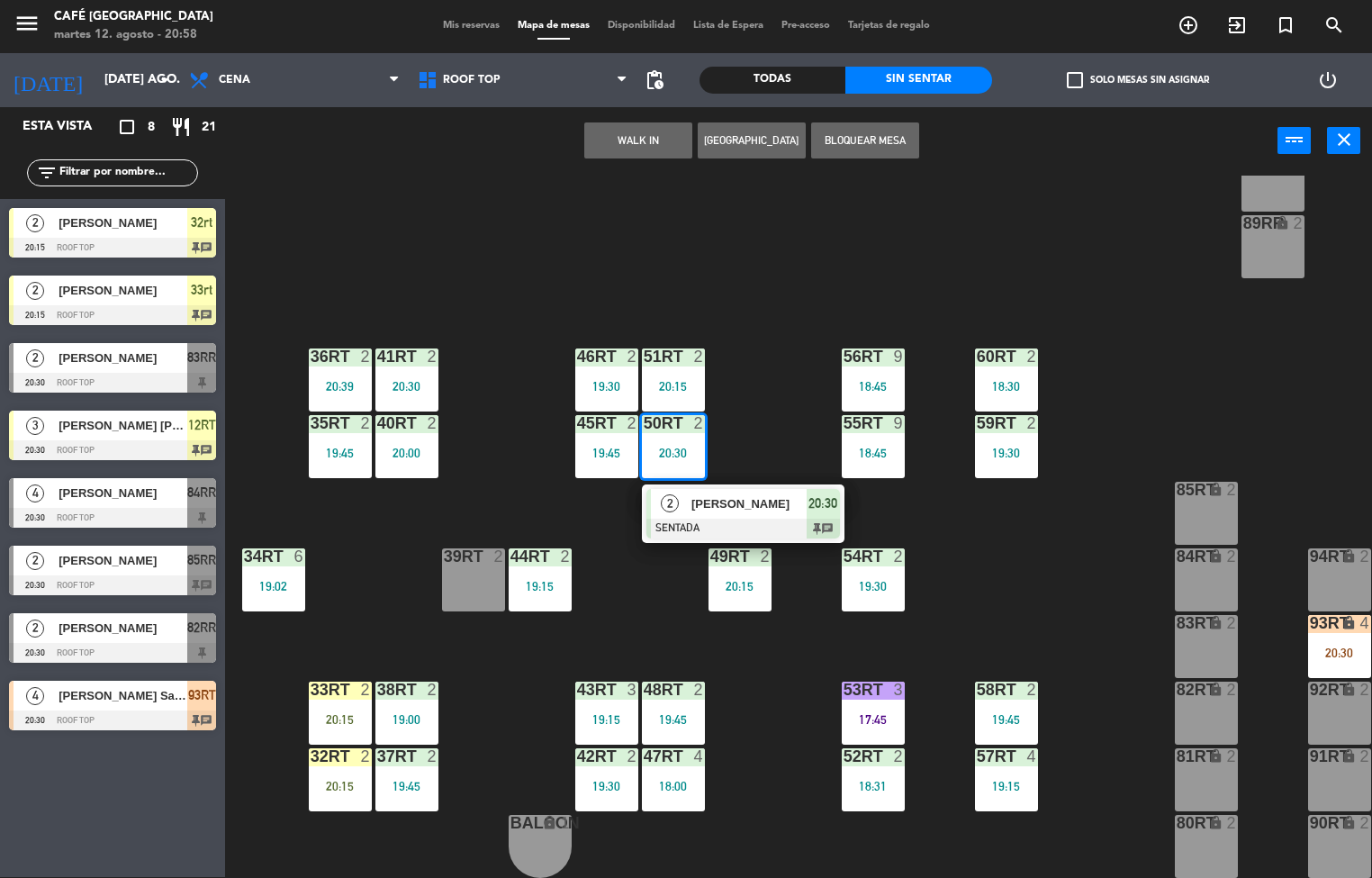
click at [674, 416] on div at bounding box center [673, 423] width 30 height 16
